Goal: Task Accomplishment & Management: Use online tool/utility

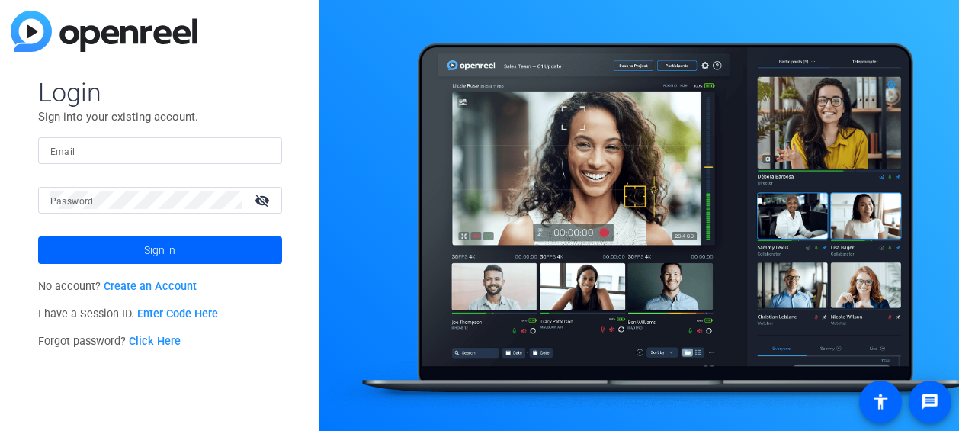
click at [167, 315] on link "Enter Code Here" at bounding box center [177, 313] width 81 height 13
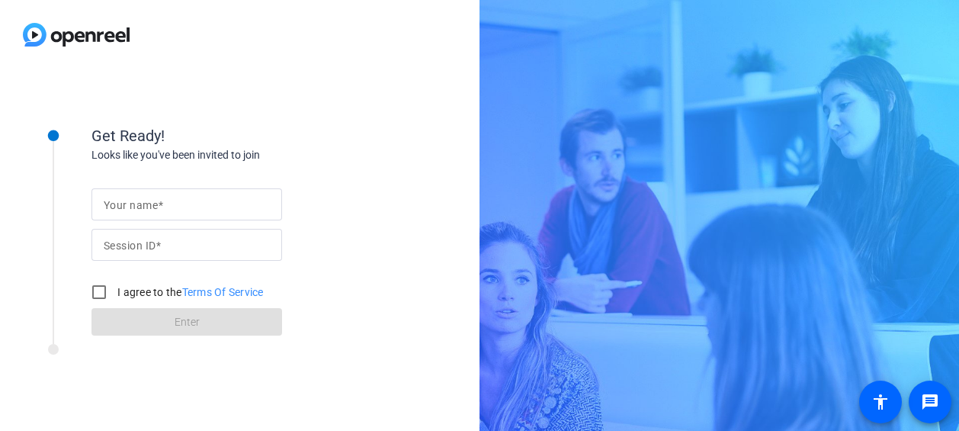
click at [169, 199] on input "Your name" at bounding box center [187, 204] width 166 height 18
type input "[PERSON_NAME]"
click at [168, 247] on input "Session ID" at bounding box center [187, 245] width 166 height 18
type input "Y"
type input "yEcc"
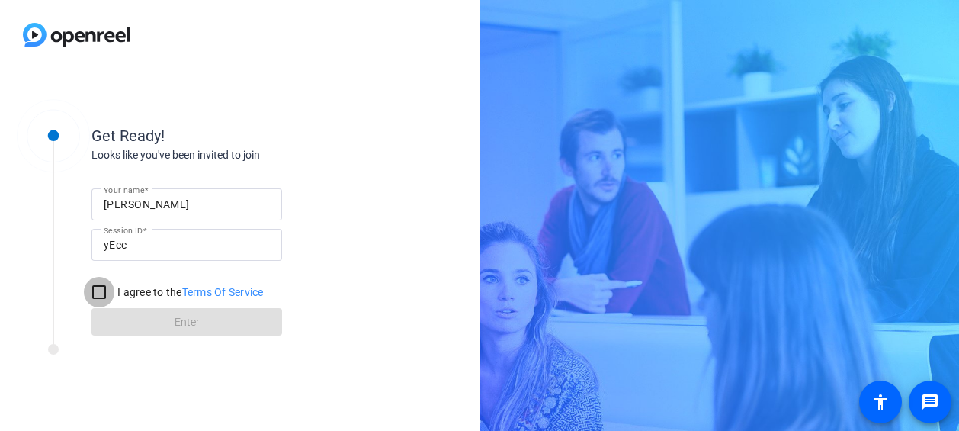
click at [104, 294] on input "I agree to the Terms Of Service" at bounding box center [99, 292] width 31 height 31
checkbox input "true"
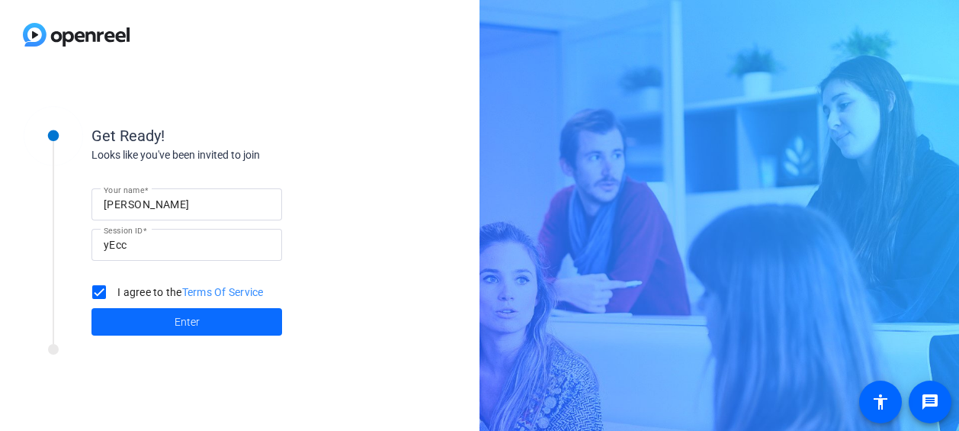
click at [143, 327] on span at bounding box center [187, 322] width 191 height 37
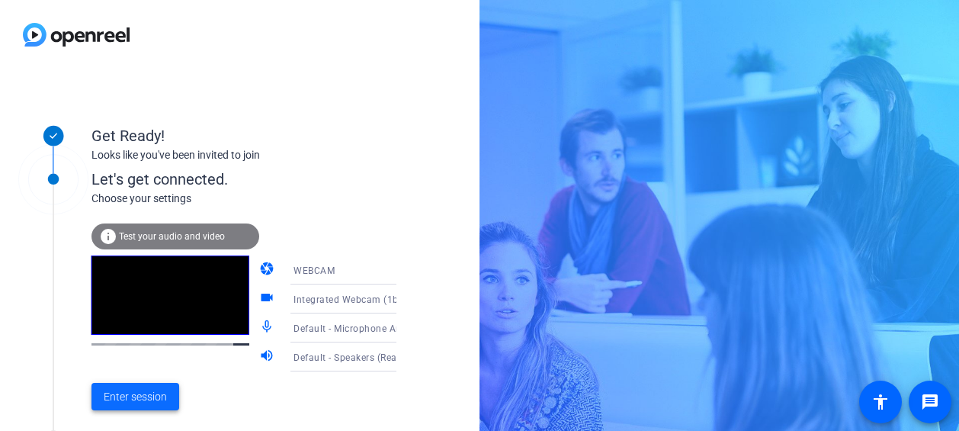
click at [168, 405] on span at bounding box center [136, 396] width 88 height 37
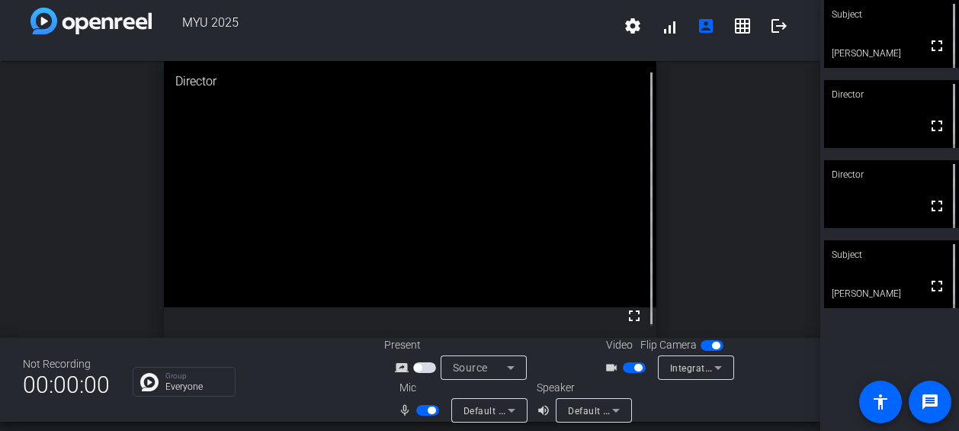
scroll to position [18, 0]
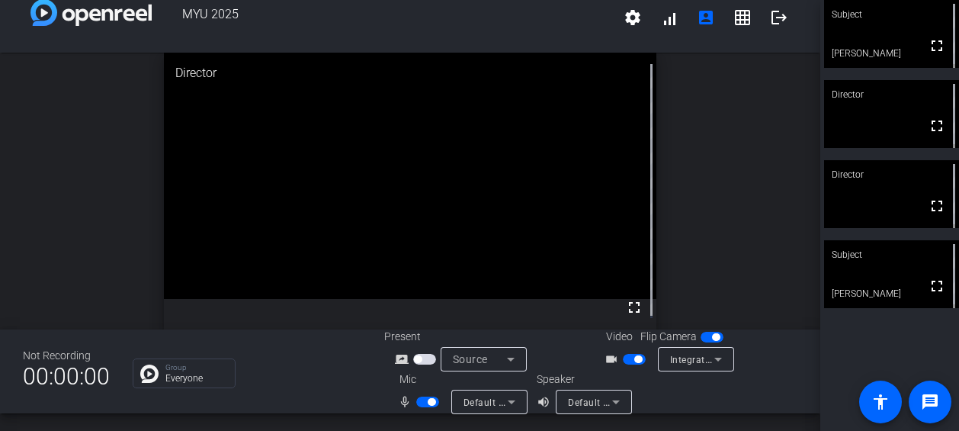
click at [420, 406] on span "button" at bounding box center [427, 402] width 23 height 11
click at [419, 403] on span "button" at bounding box center [421, 402] width 8 height 8
